Goal: Check status: Check status

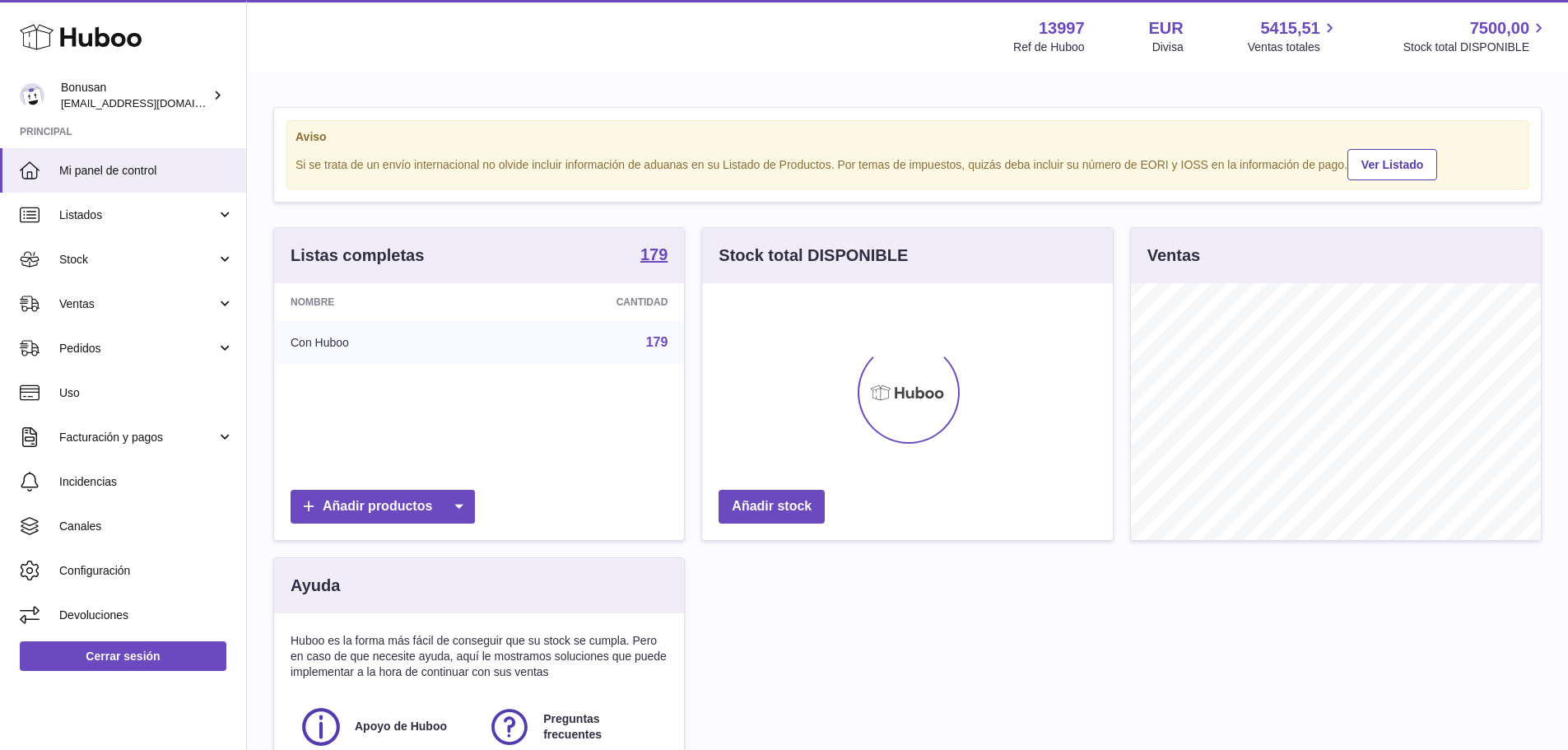
scroll to position [257, 411]
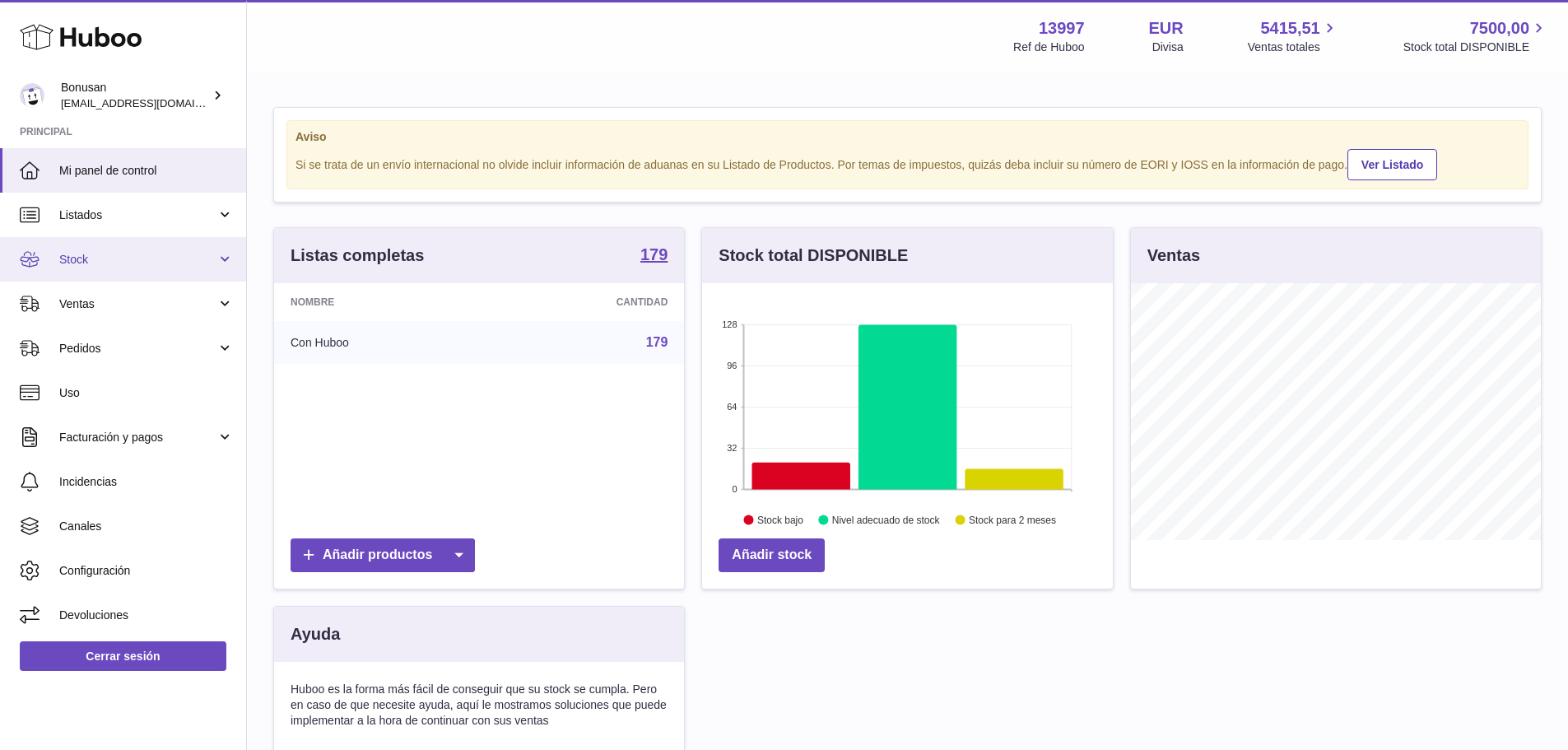
click at [220, 263] on link "Stock" at bounding box center [123, 259] width 246 height 45
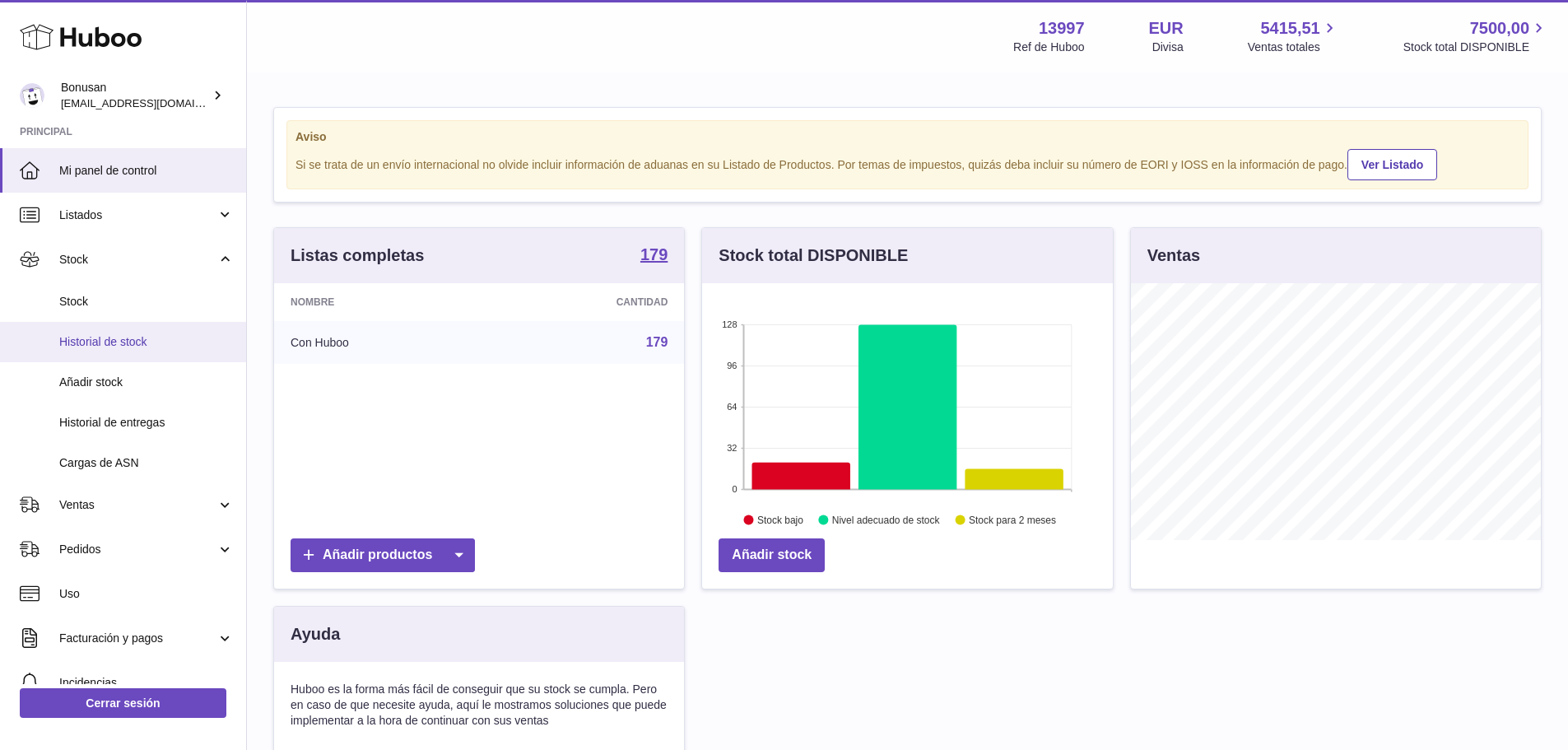
click at [141, 343] on span "Historial de stock" at bounding box center [146, 342] width 174 height 16
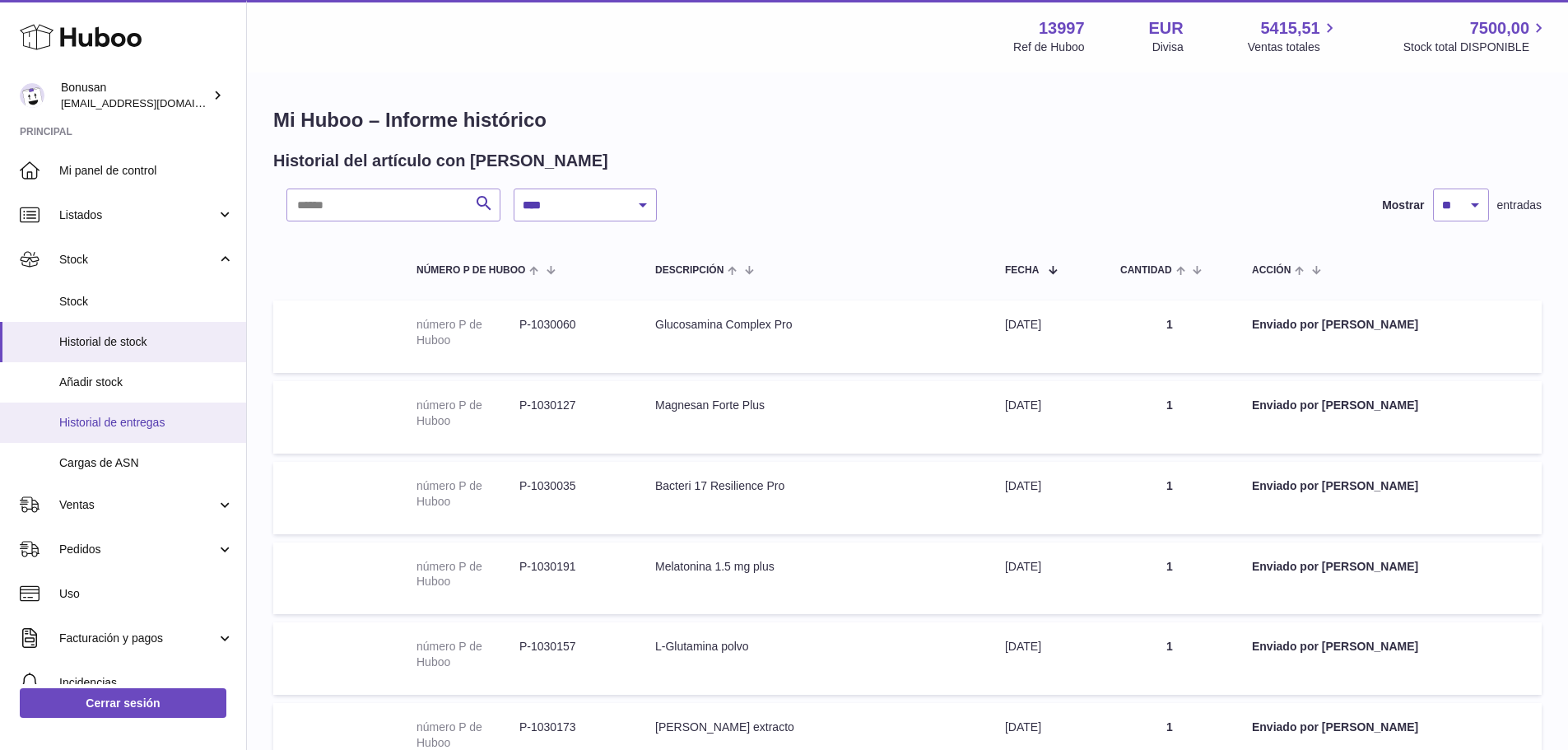
click at [144, 421] on span "Historial de entregas" at bounding box center [146, 423] width 174 height 16
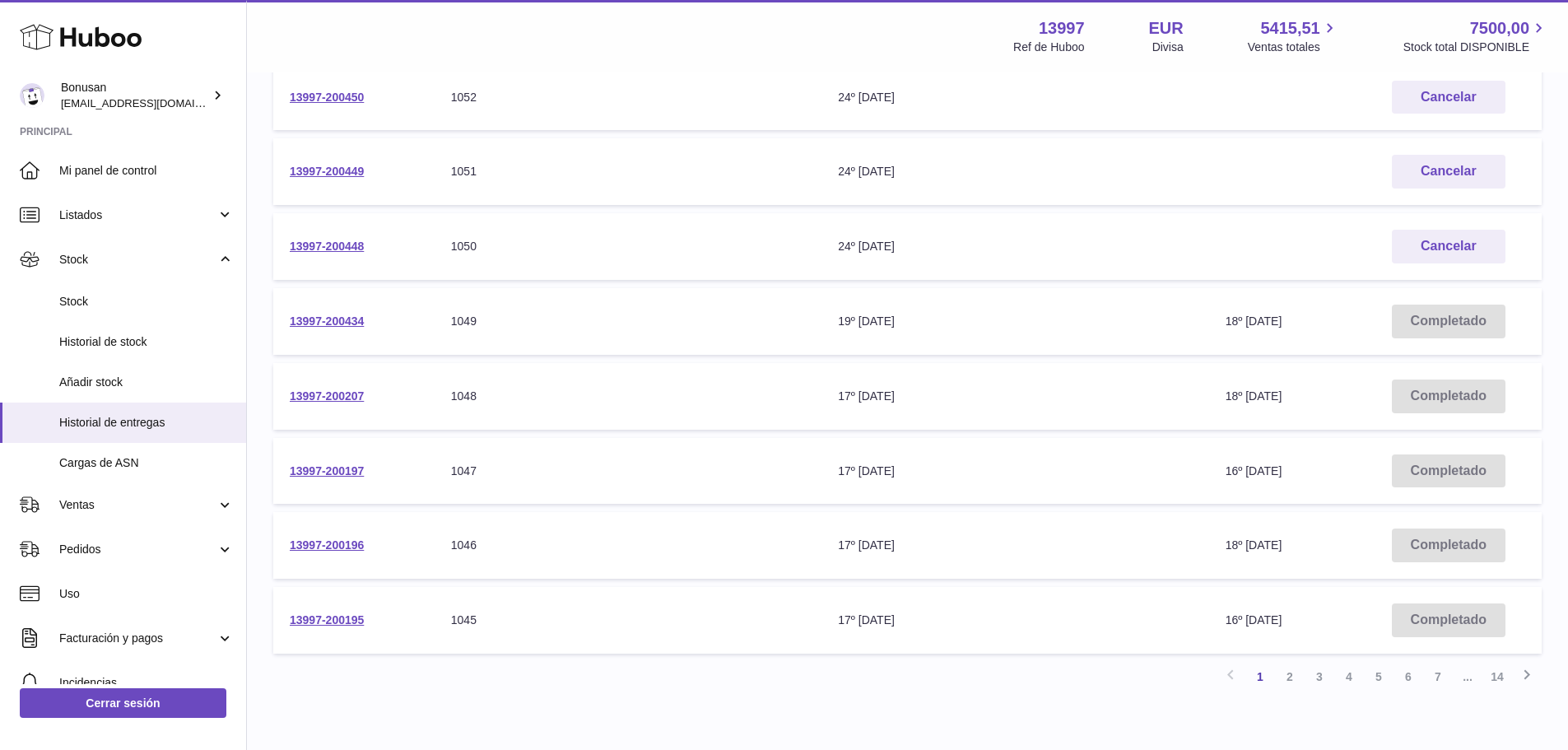
scroll to position [496, 0]
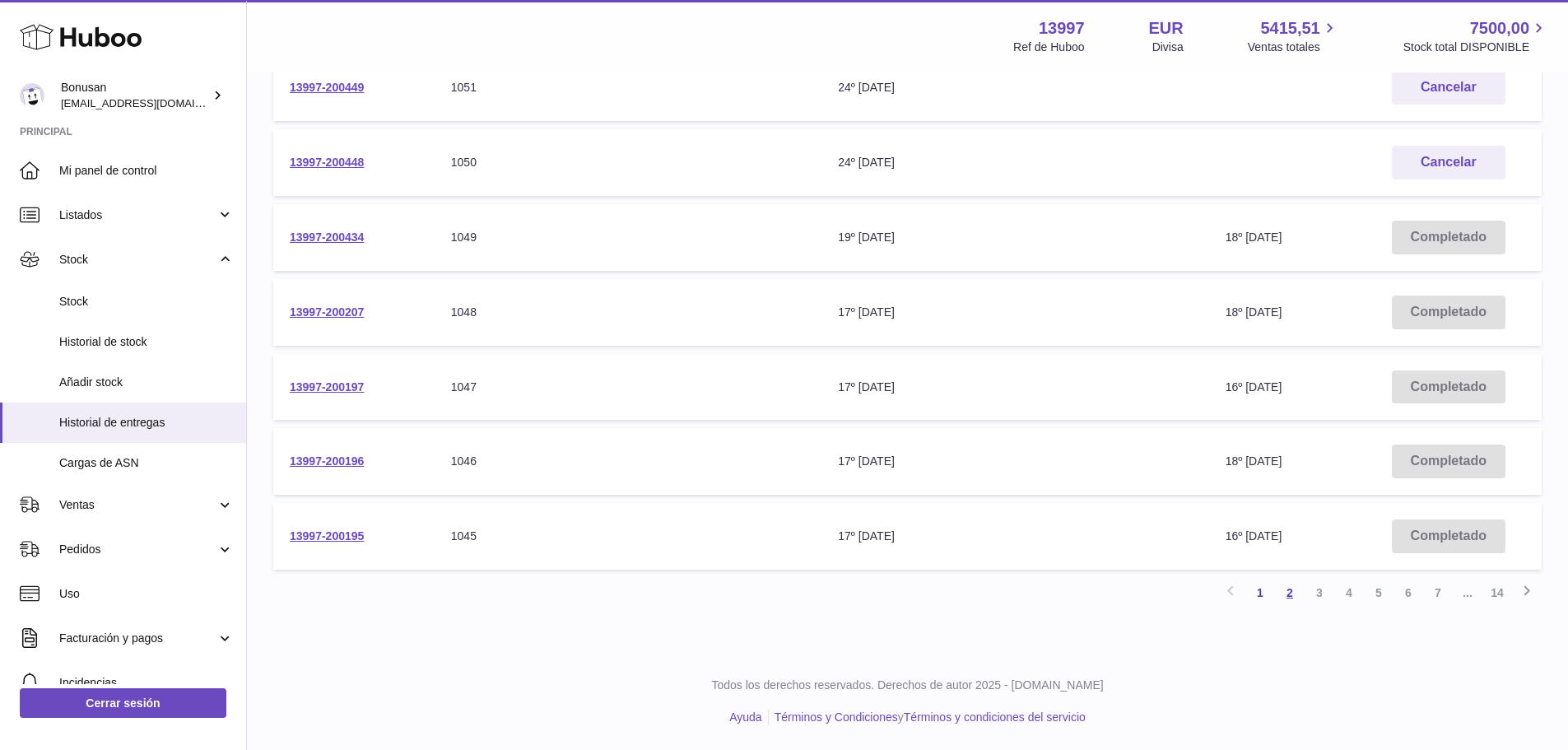
click at [1290, 601] on link "2" at bounding box center [1289, 593] width 30 height 30
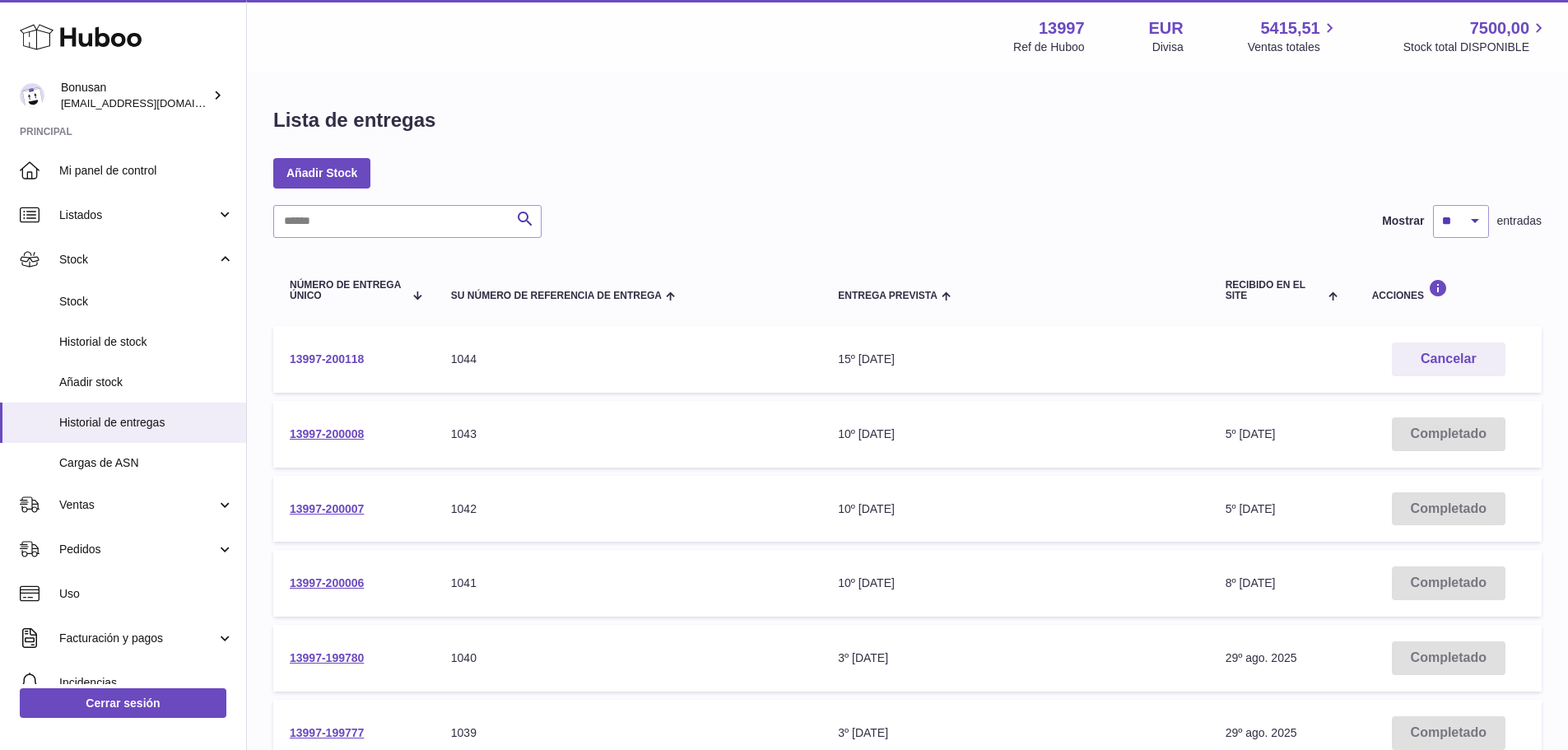
click at [324, 361] on link "13997-200118" at bounding box center [327, 358] width 74 height 13
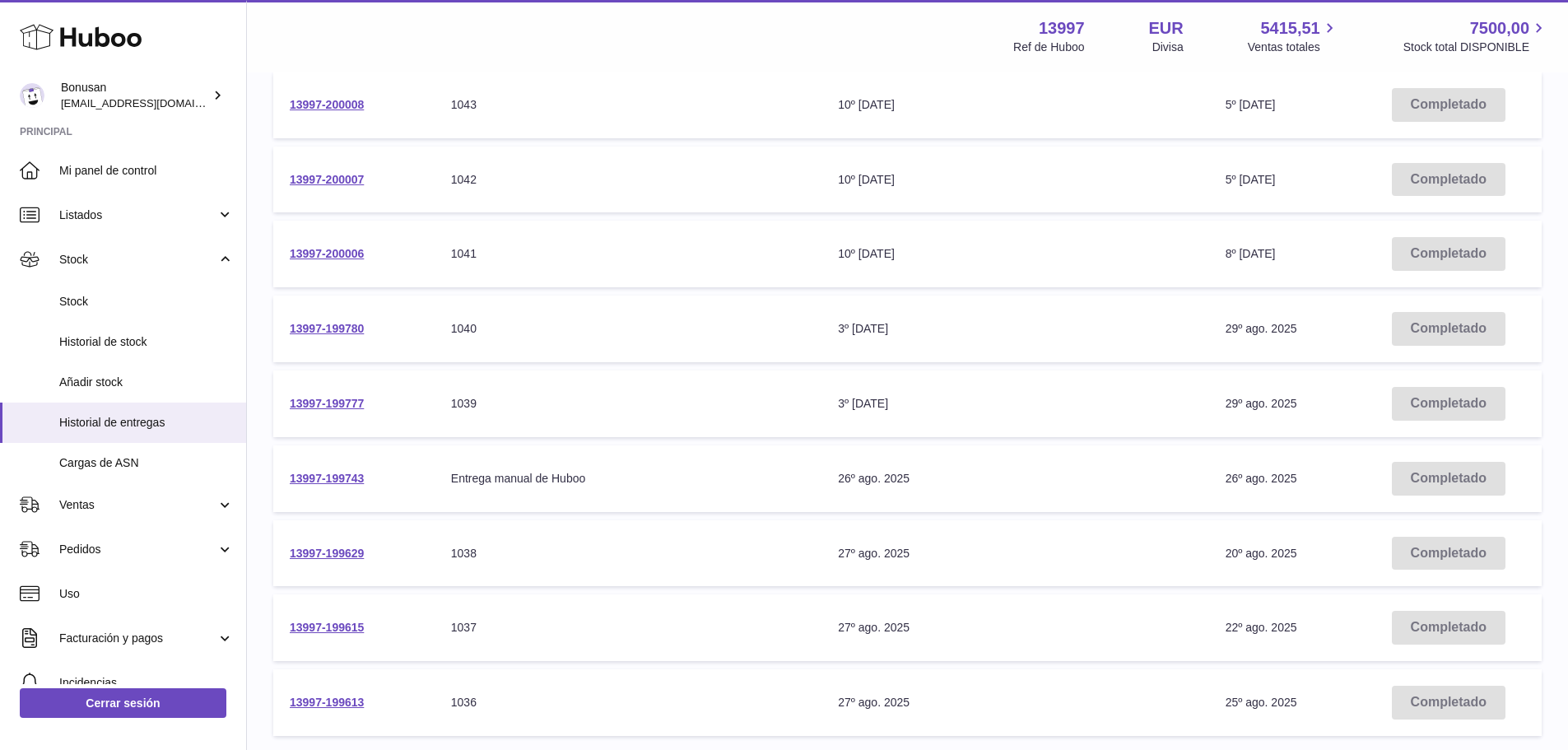
scroll to position [496, 0]
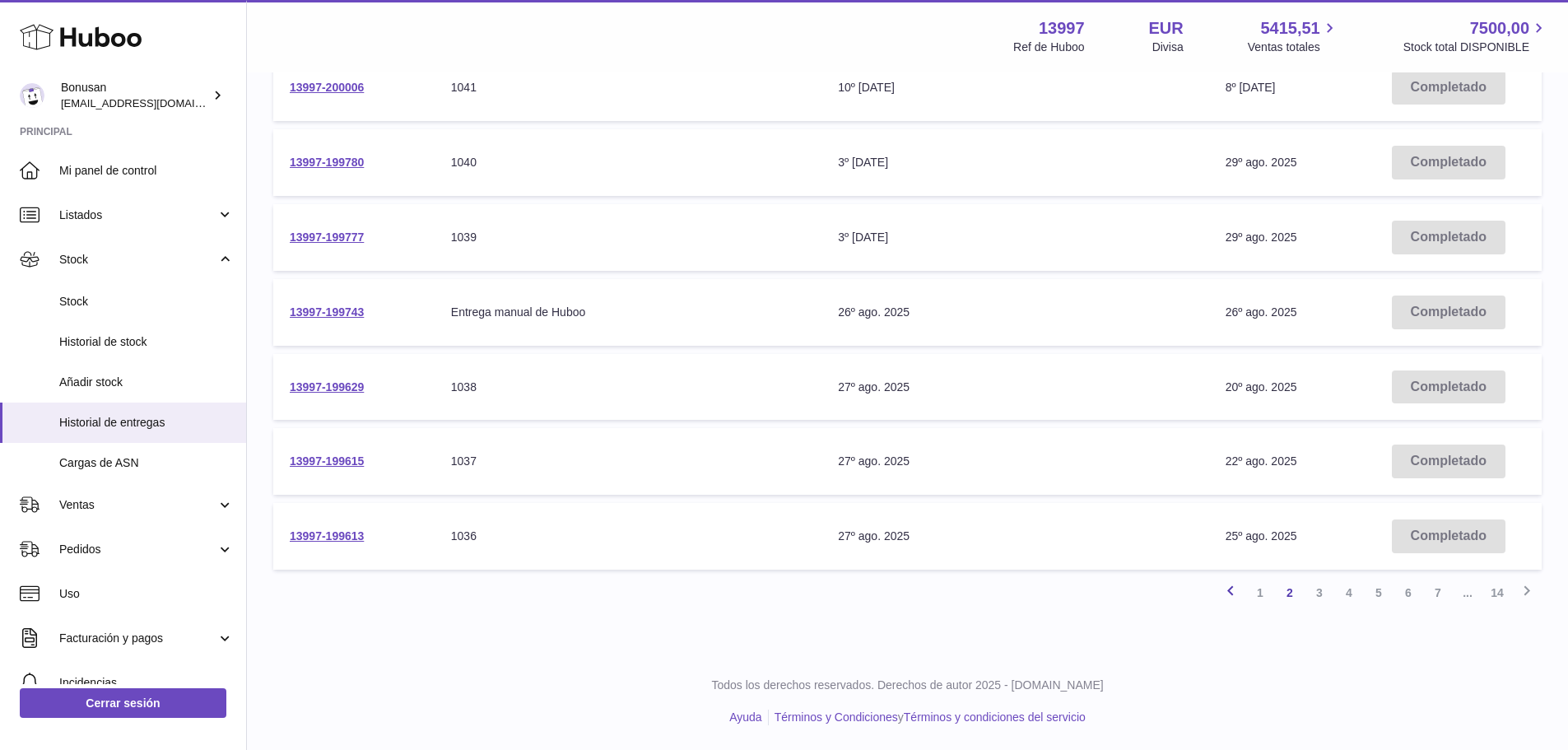
click at [1231, 587] on icon at bounding box center [1230, 590] width 20 height 20
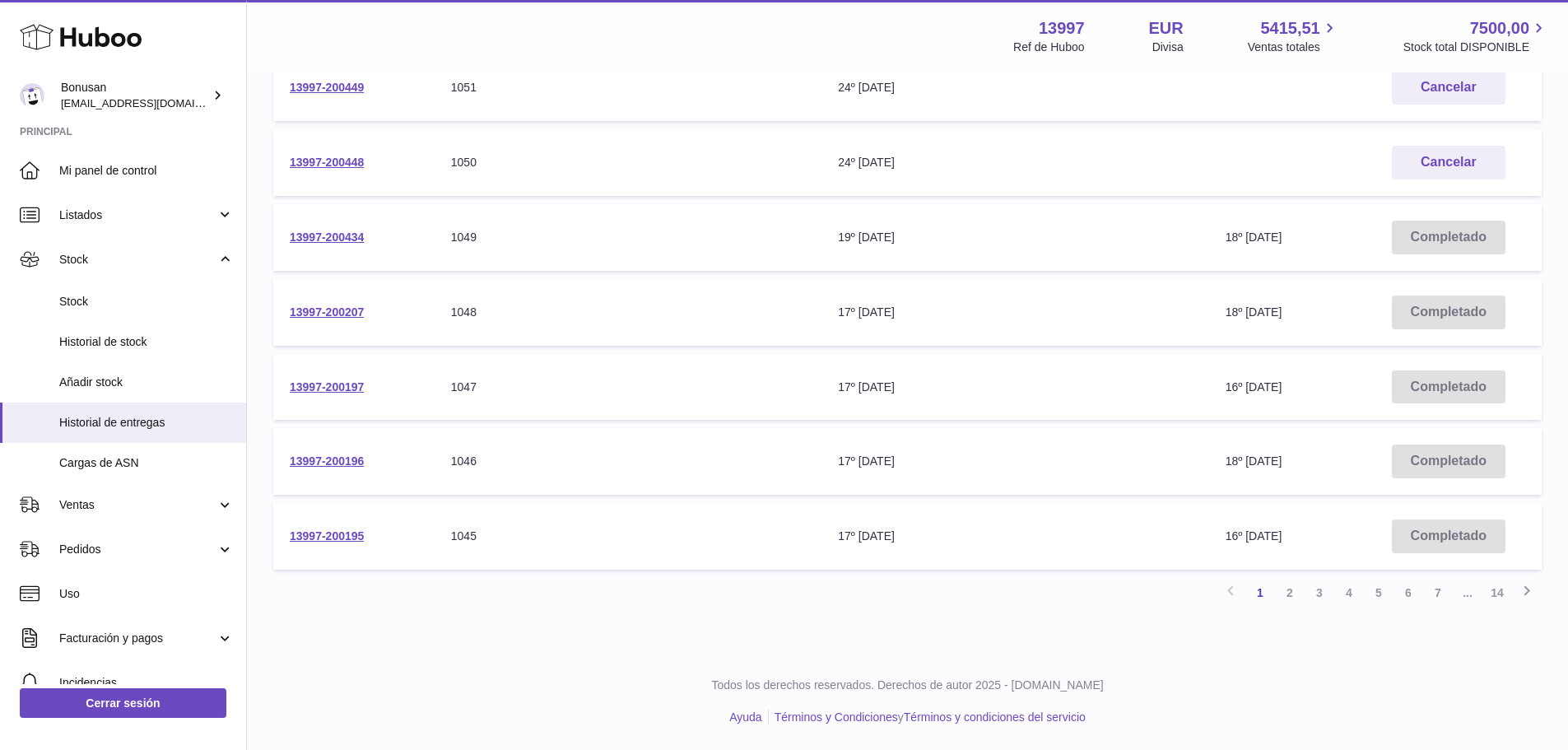
scroll to position [331, 0]
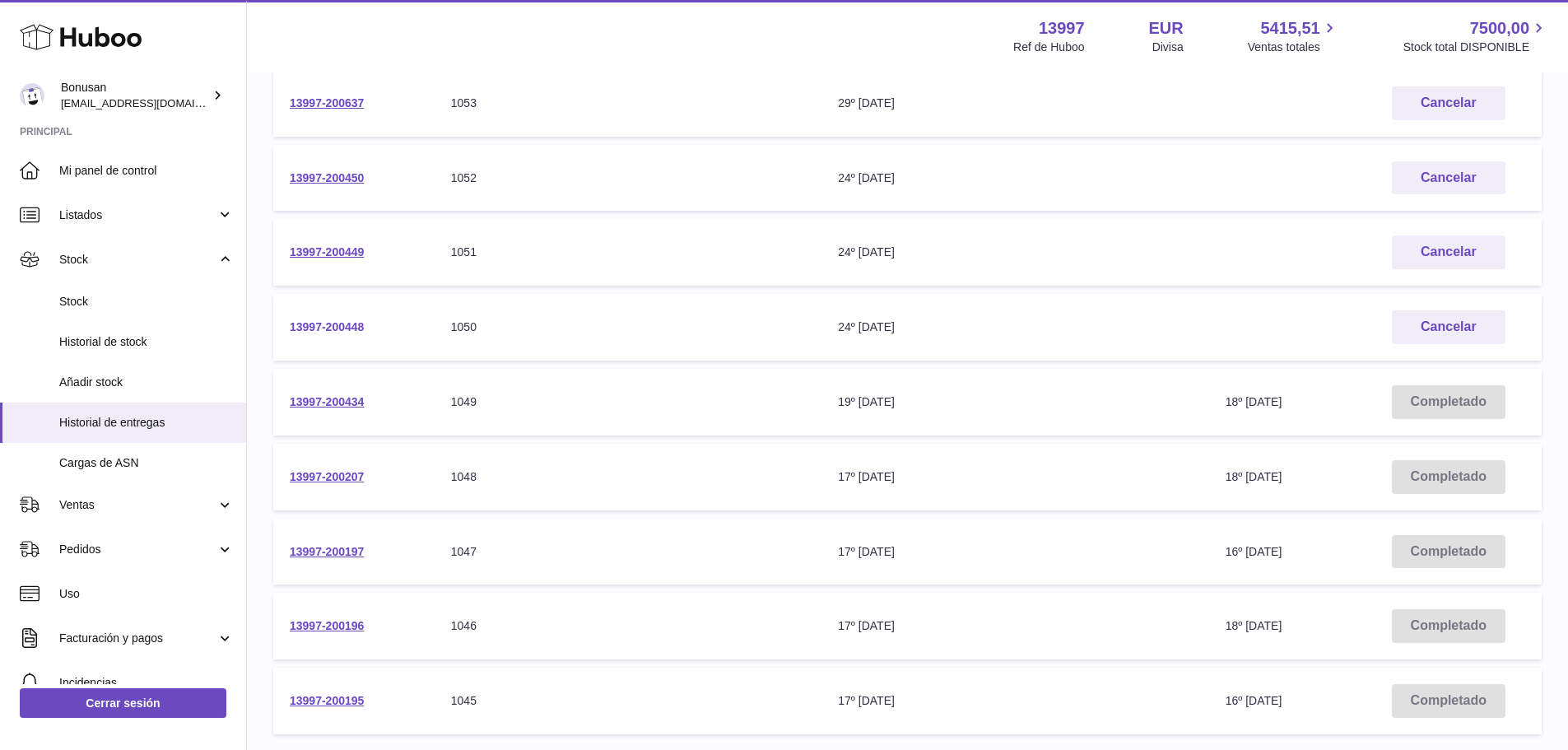
click at [321, 323] on link "13997-200448" at bounding box center [327, 326] width 74 height 13
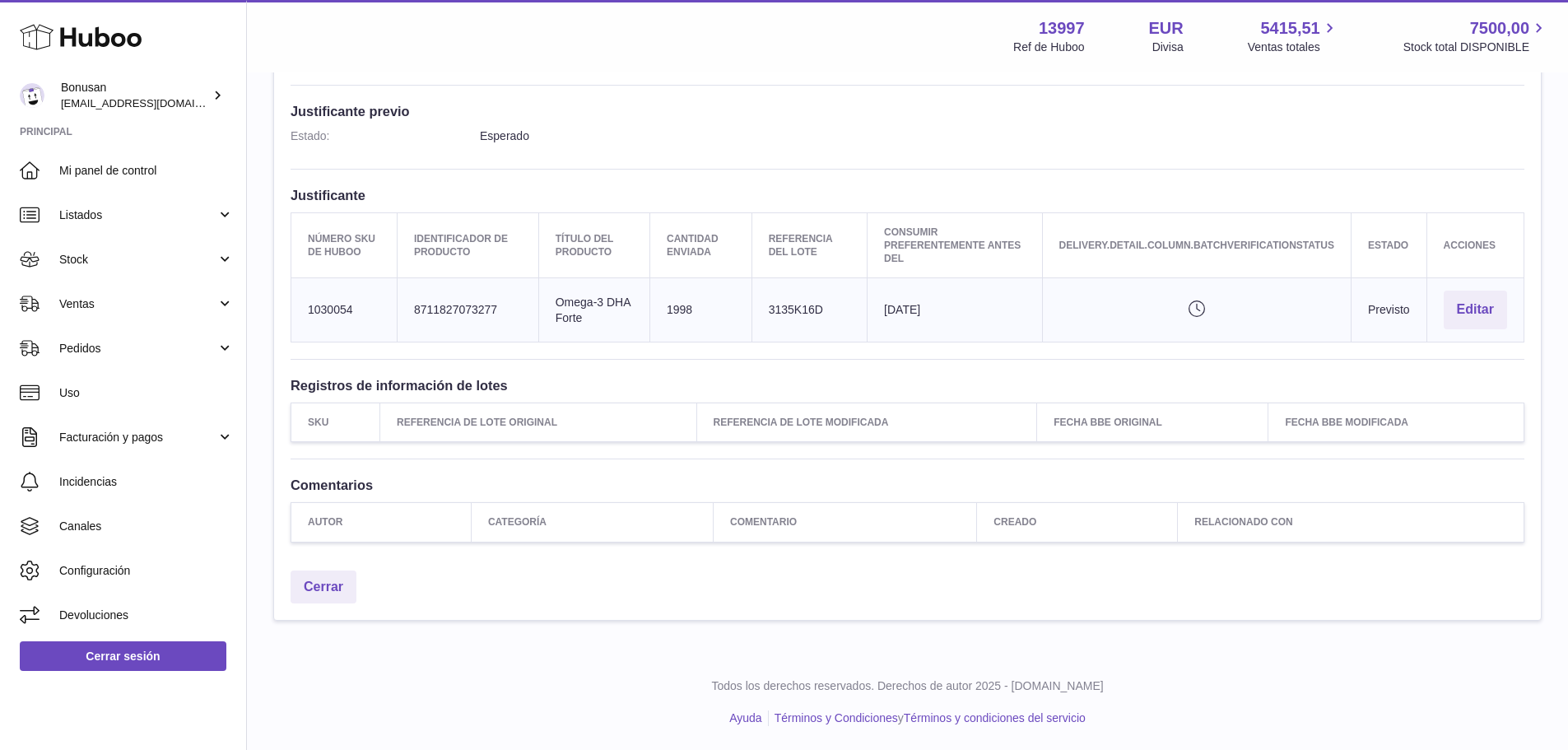
scroll to position [15, 0]
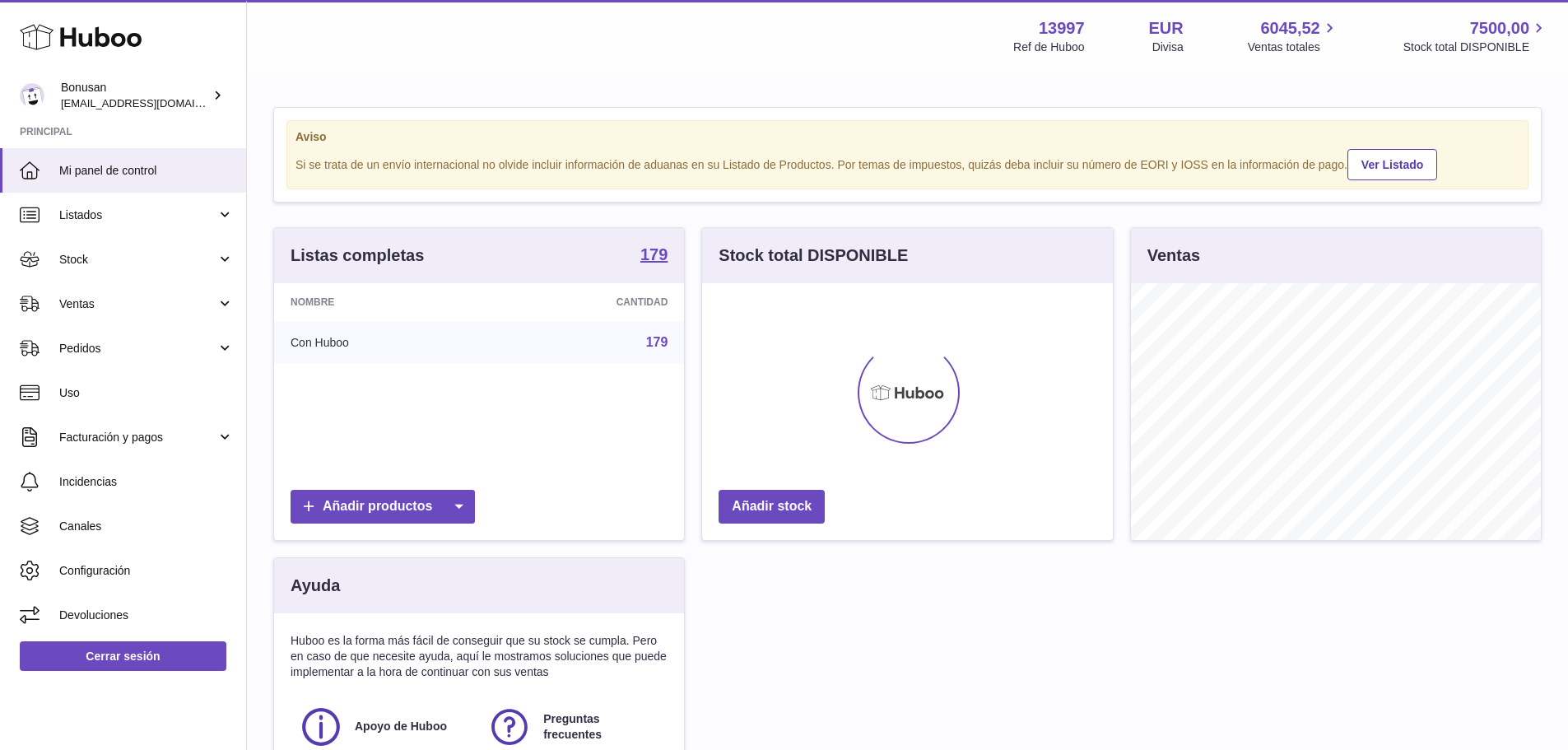
scroll to position [257, 411]
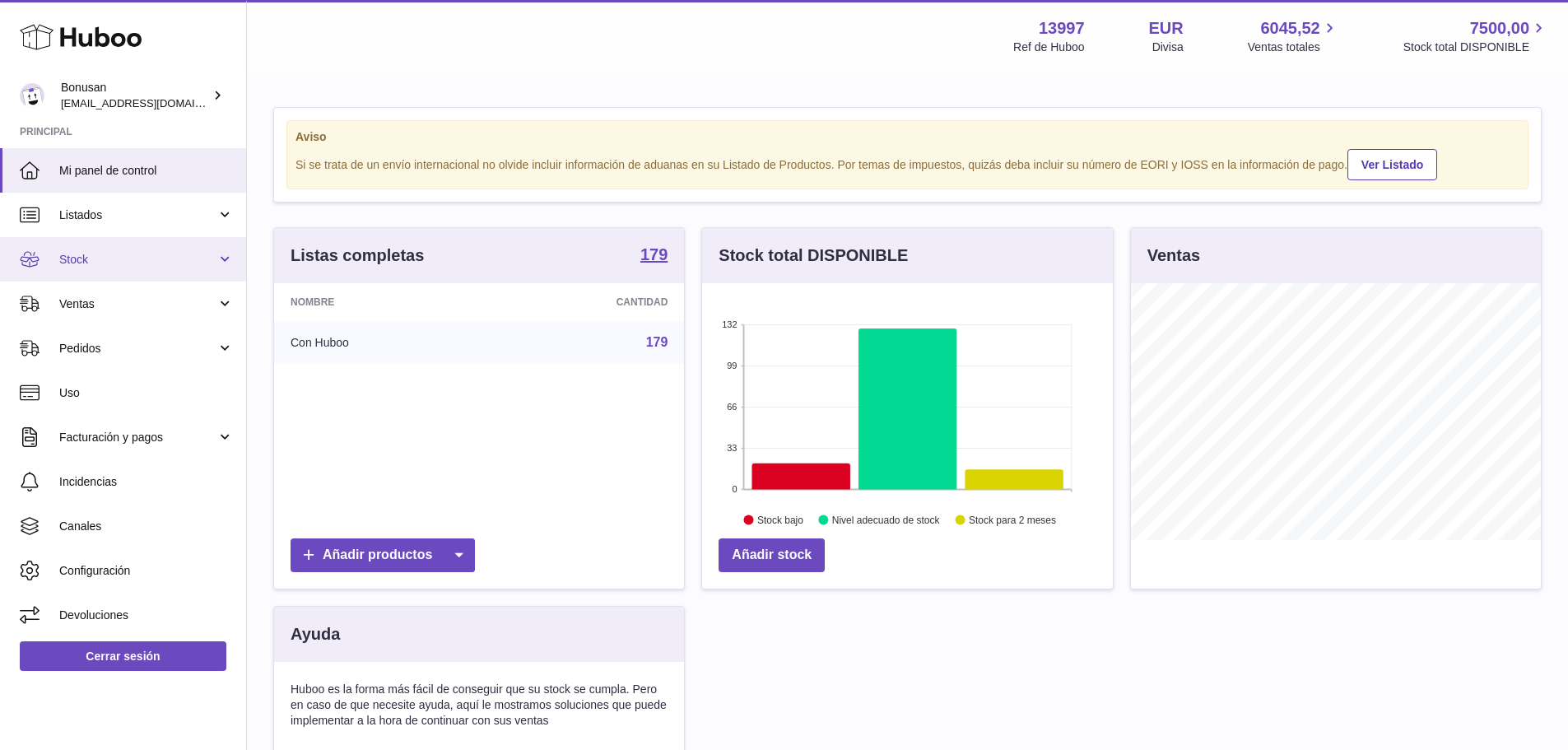
click at [68, 260] on span "Stock" at bounding box center [138, 260] width 157 height 16
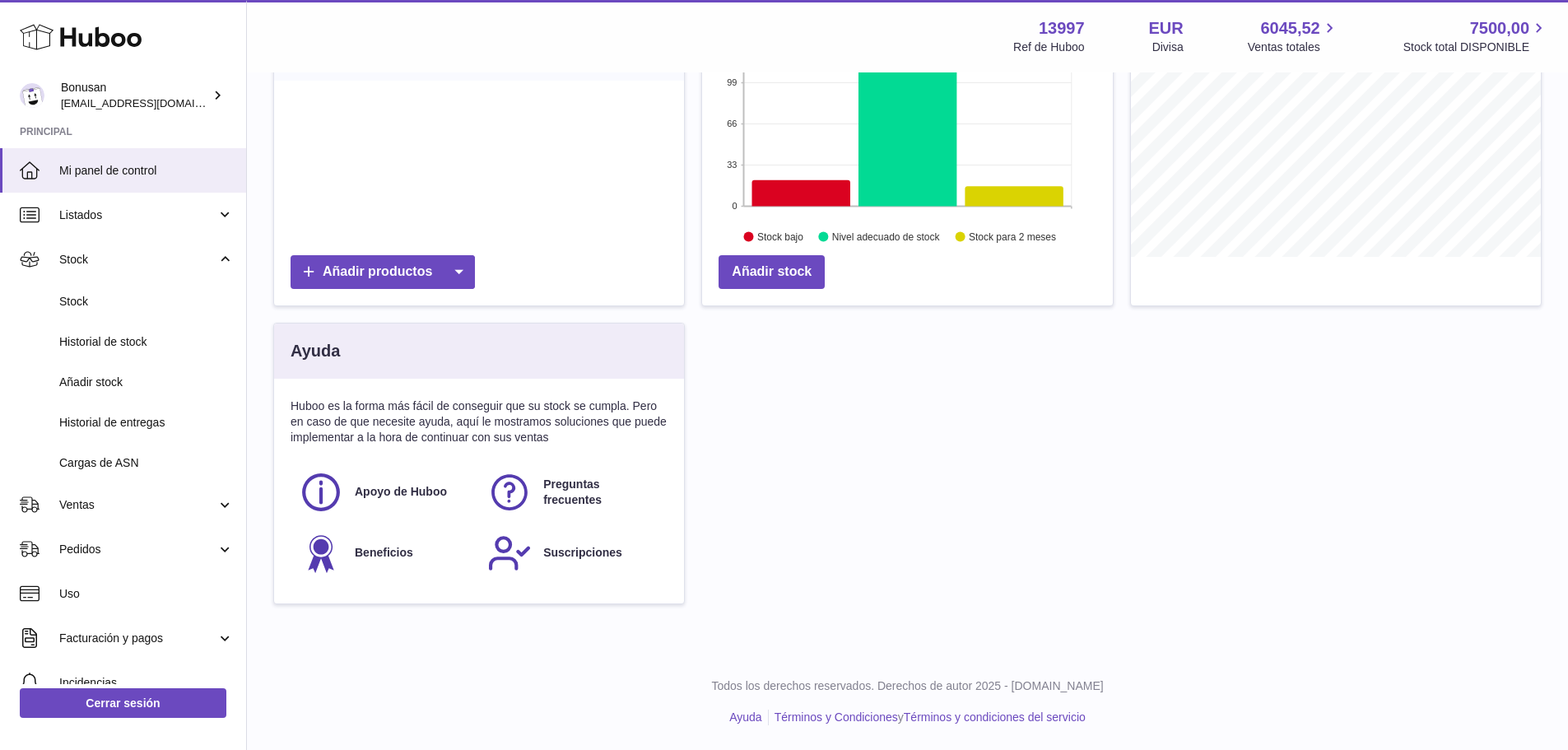
scroll to position [0, 0]
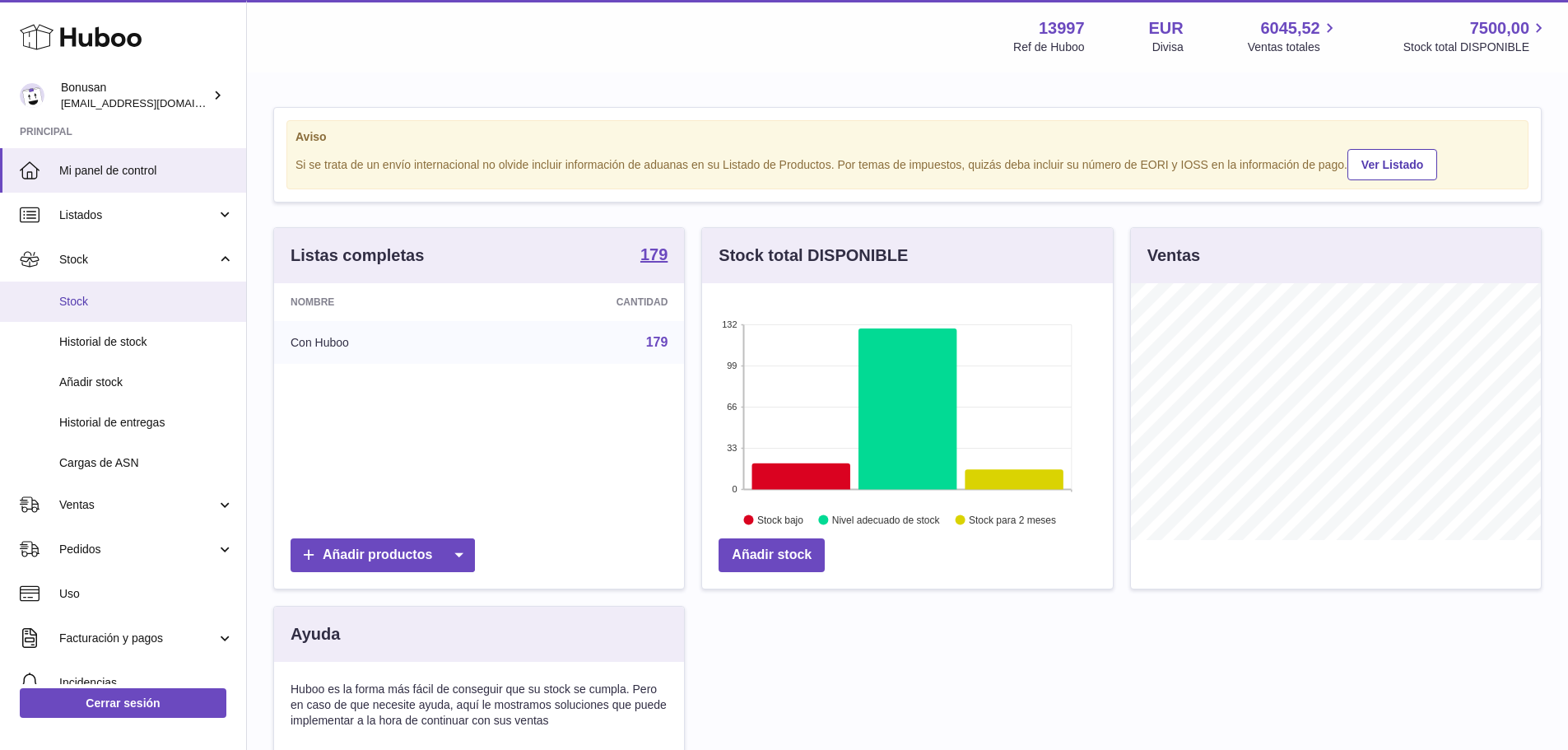
click at [85, 304] on span "Stock" at bounding box center [146, 301] width 174 height 16
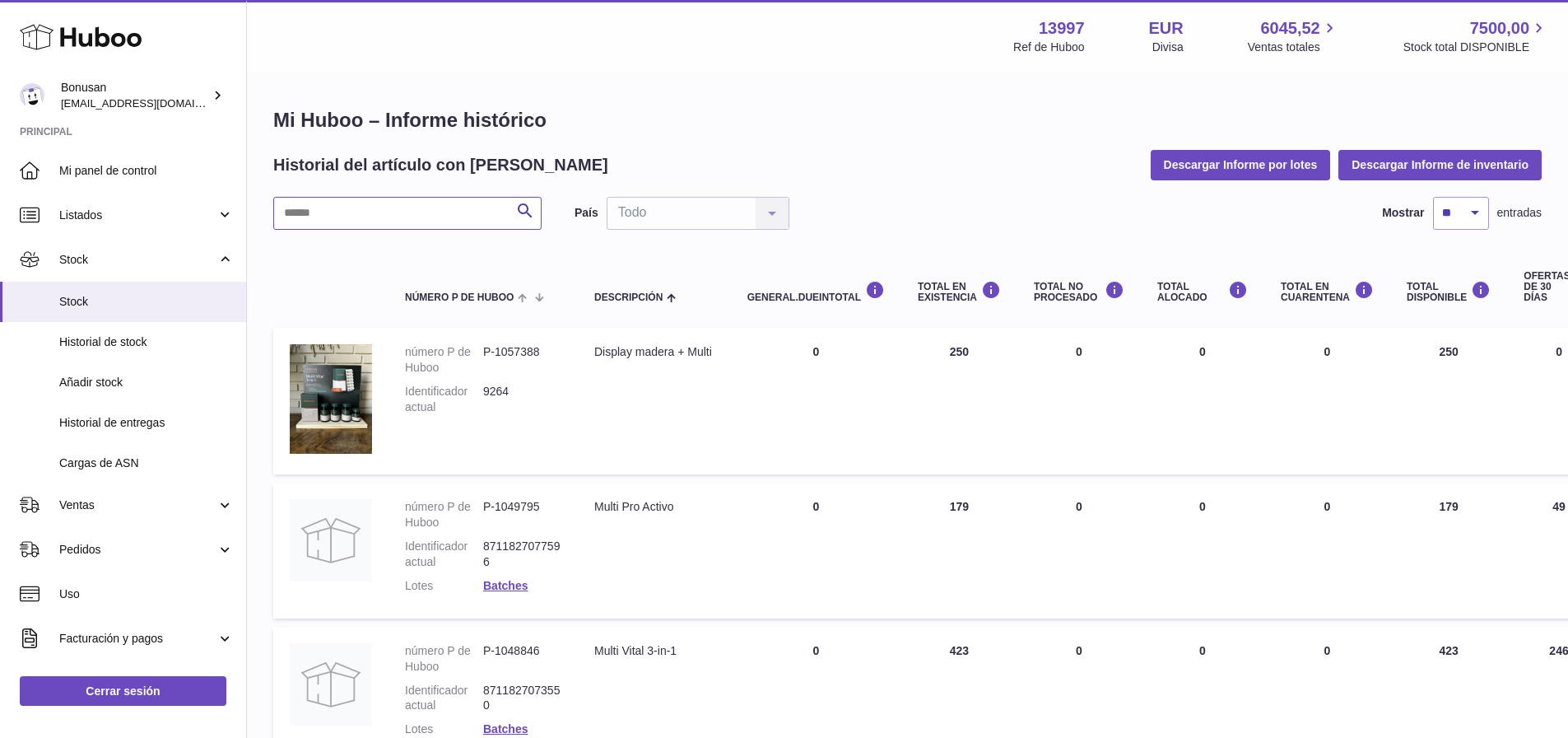
click at [307, 214] on input "text" at bounding box center [407, 214] width 268 height 33
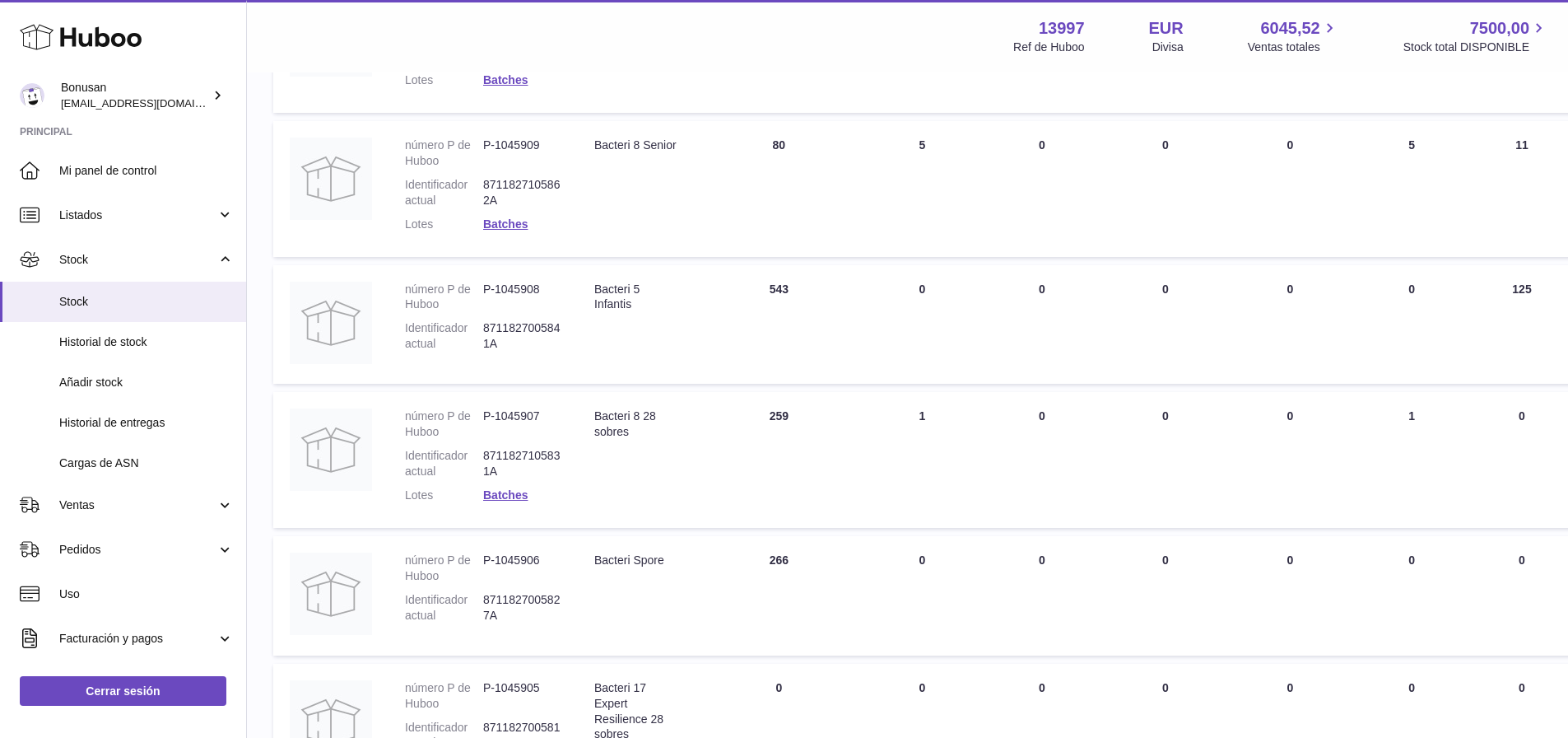
scroll to position [577, 0]
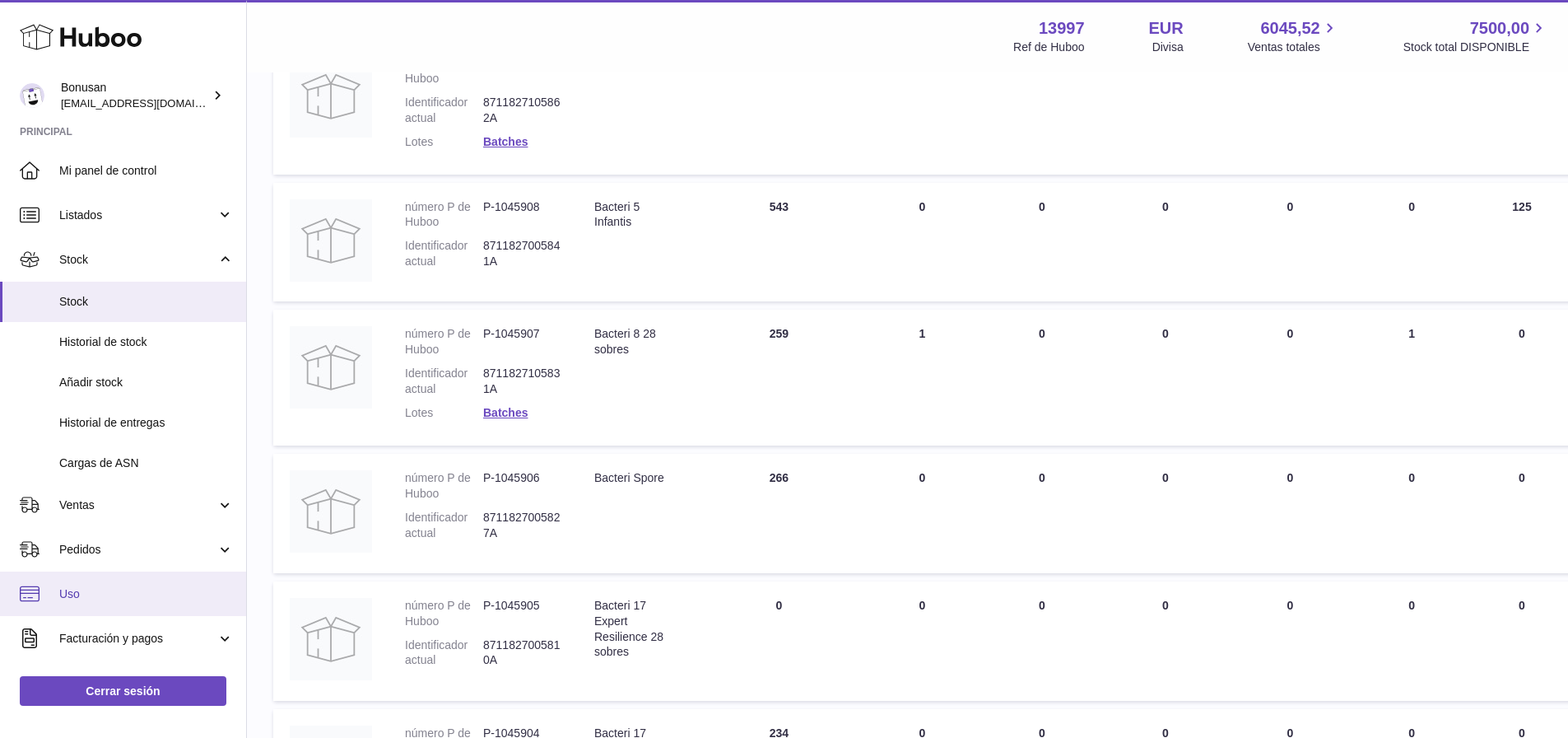
type input "******"
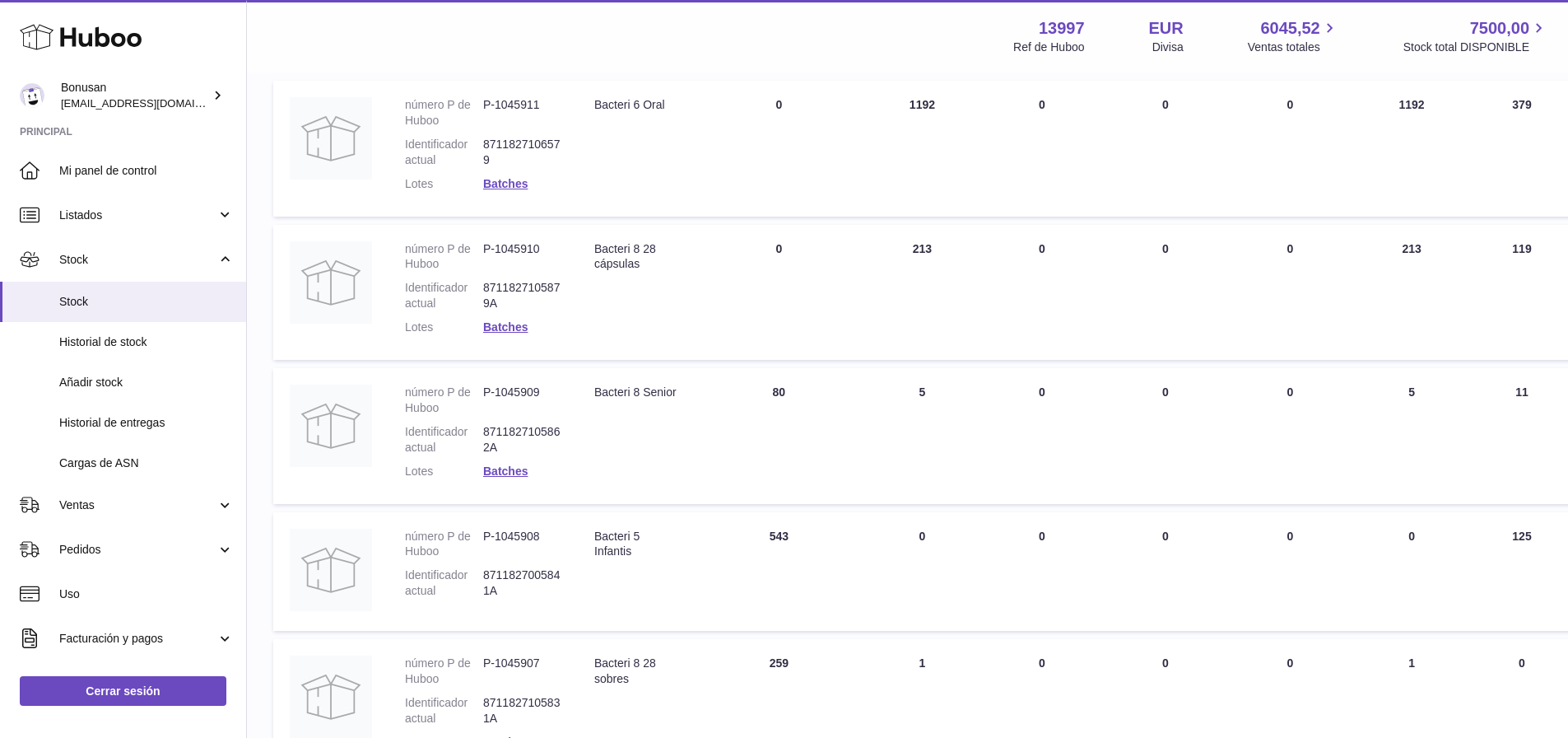
scroll to position [0, 0]
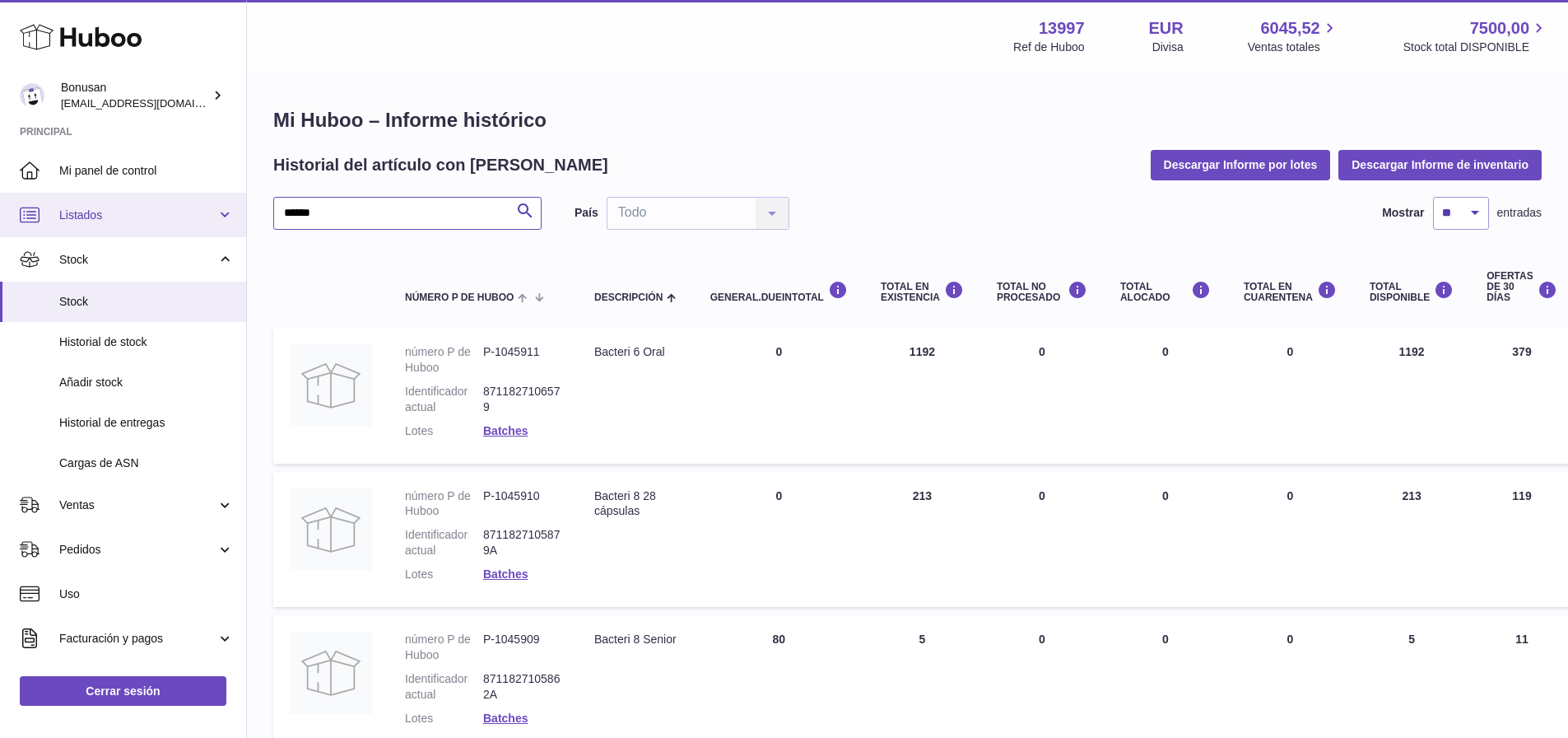
drag, startPoint x: 327, startPoint y: 213, endPoint x: 197, endPoint y: 228, distance: 130.9
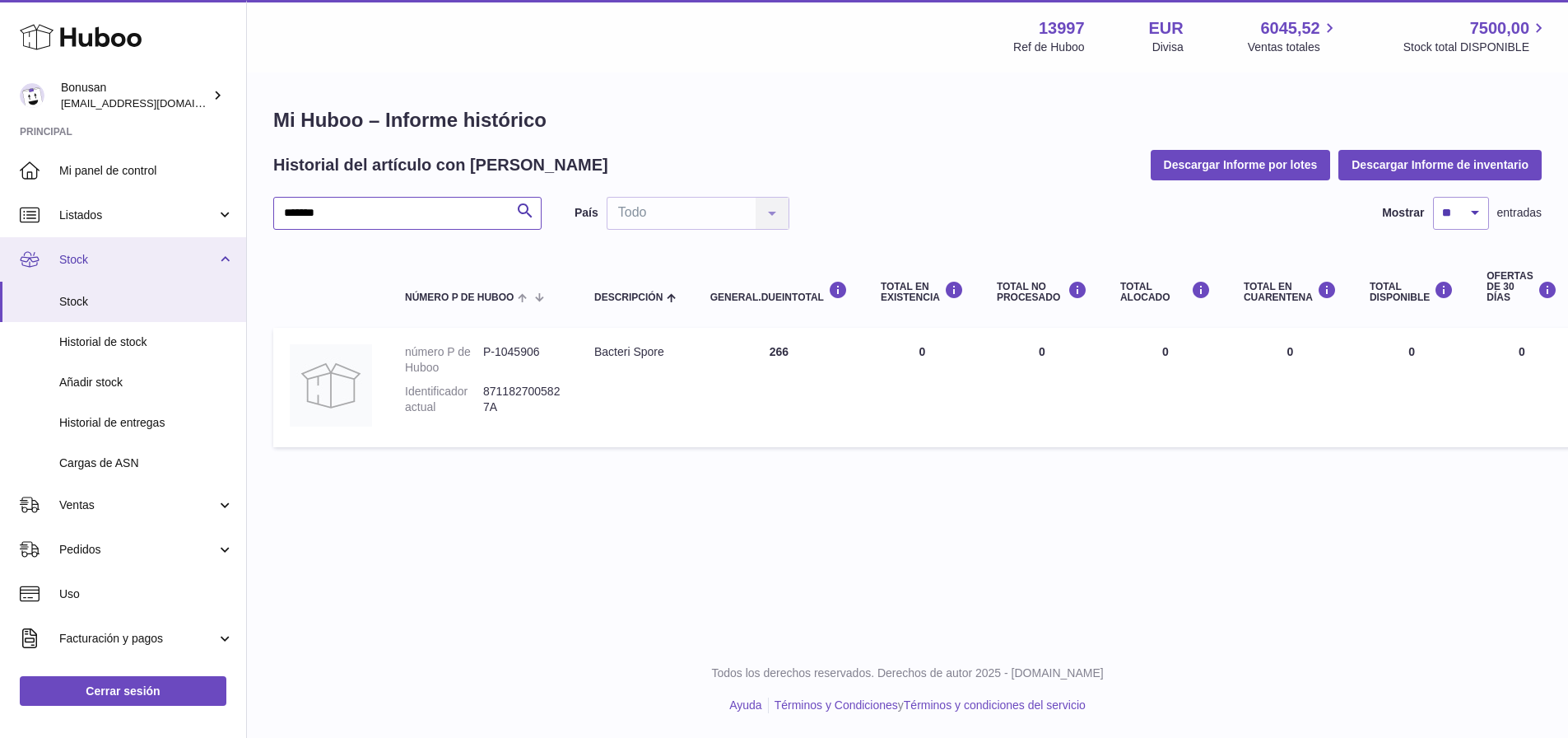
type input "*******"
